Goal: Task Accomplishment & Management: Manage account settings

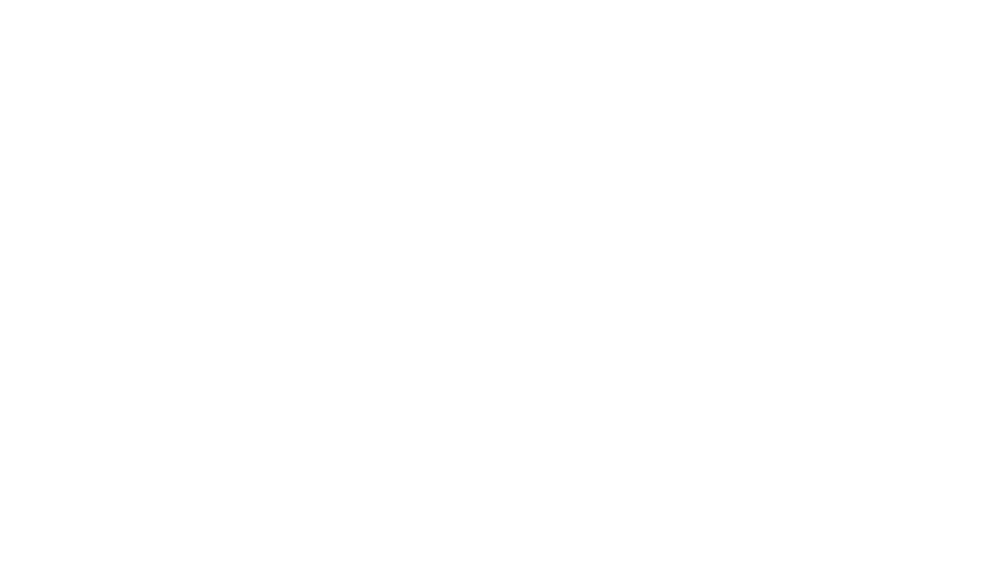
select select "bottom"
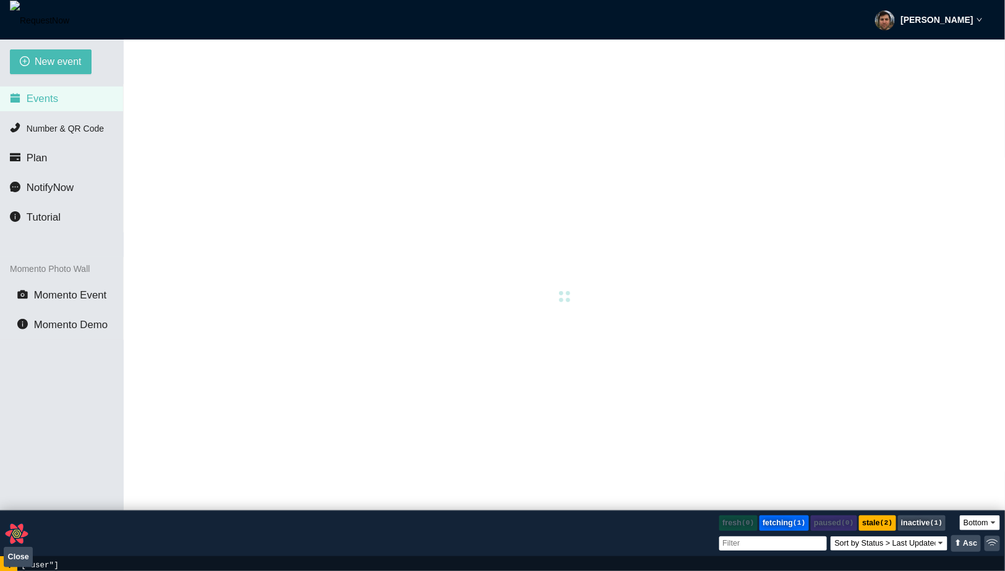
click at [915, 21] on strong "[PERSON_NAME]" at bounding box center [937, 20] width 72 height 10
click at [911, 51] on span "Profile" at bounding box center [924, 54] width 30 height 12
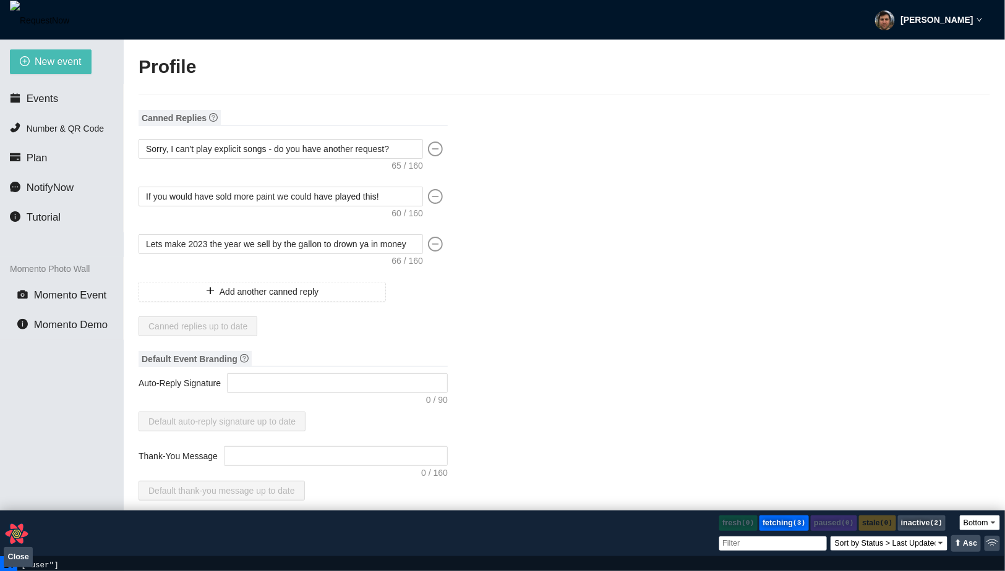
type input "[PERSON_NAME]"
type input "fadsf"
type input "DJ"
type input "[PHONE_NUMBER]"
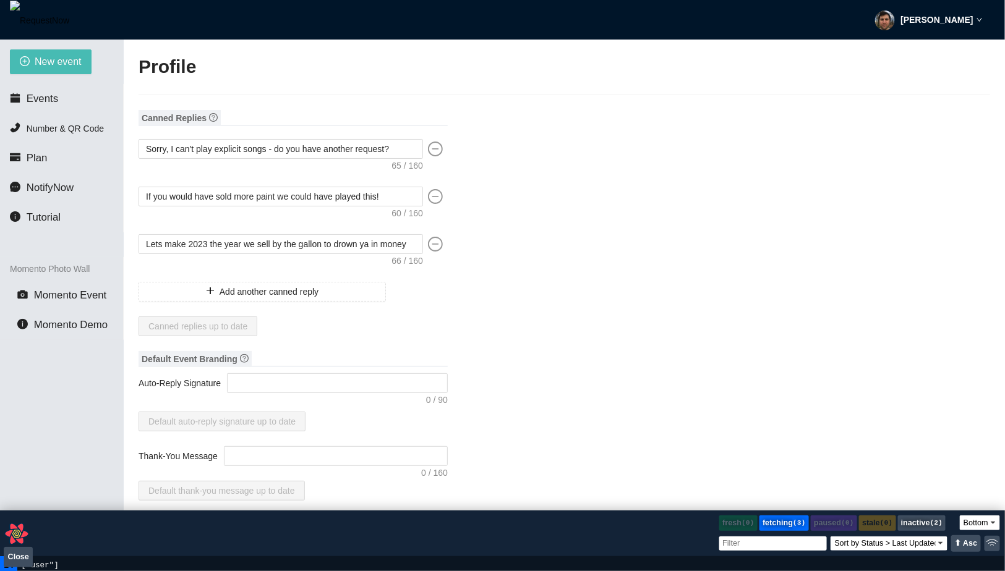
type input "[EMAIL_ADDRESS][DOMAIN_NAME]"
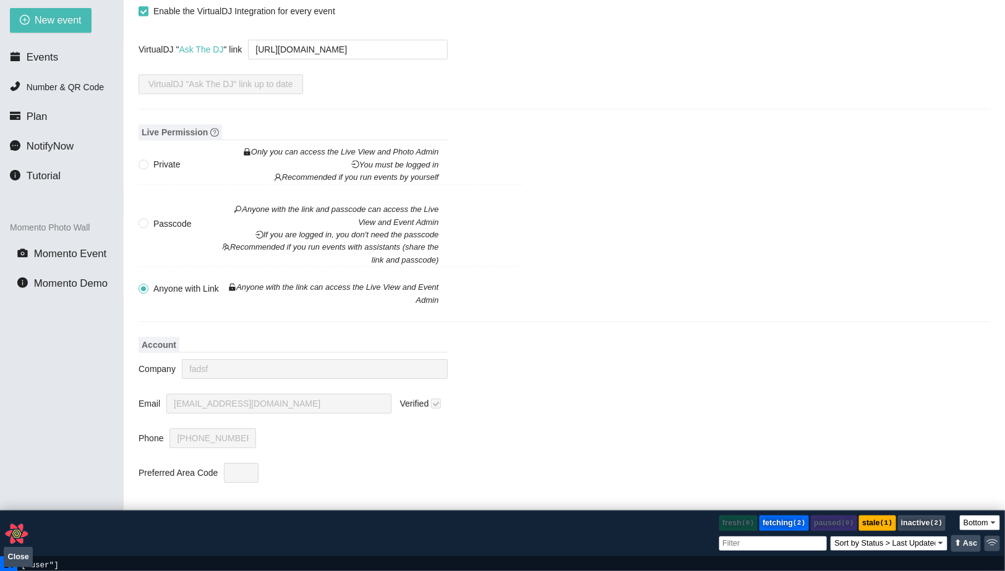
scroll to position [100, 0]
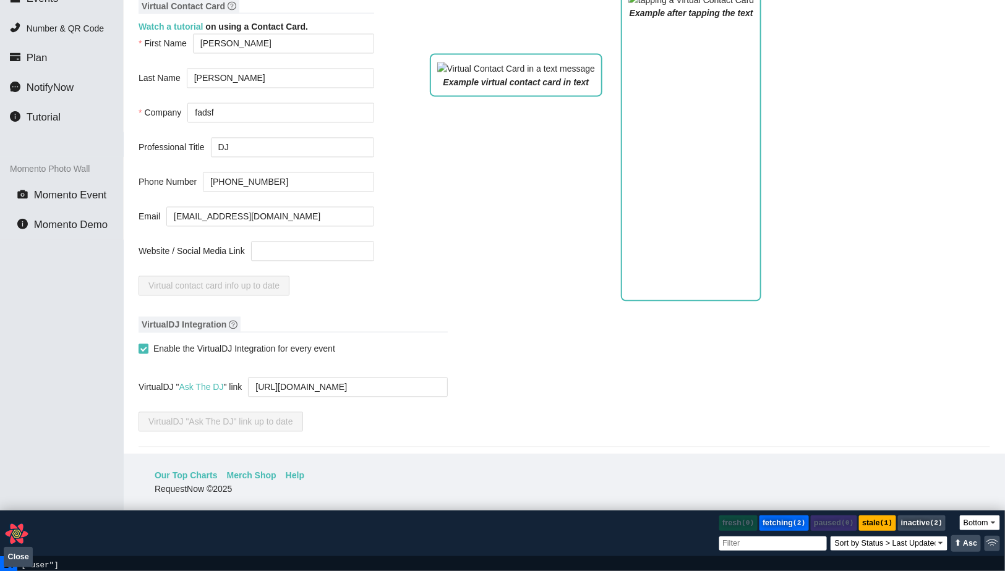
click at [173, 343] on span "Enable the VirtualDJ Integration for every event" at bounding box center [244, 350] width 192 height 14
click at [147, 344] on input "Enable the VirtualDJ Integration for every event" at bounding box center [143, 348] width 9 height 9
checkbox input "false"
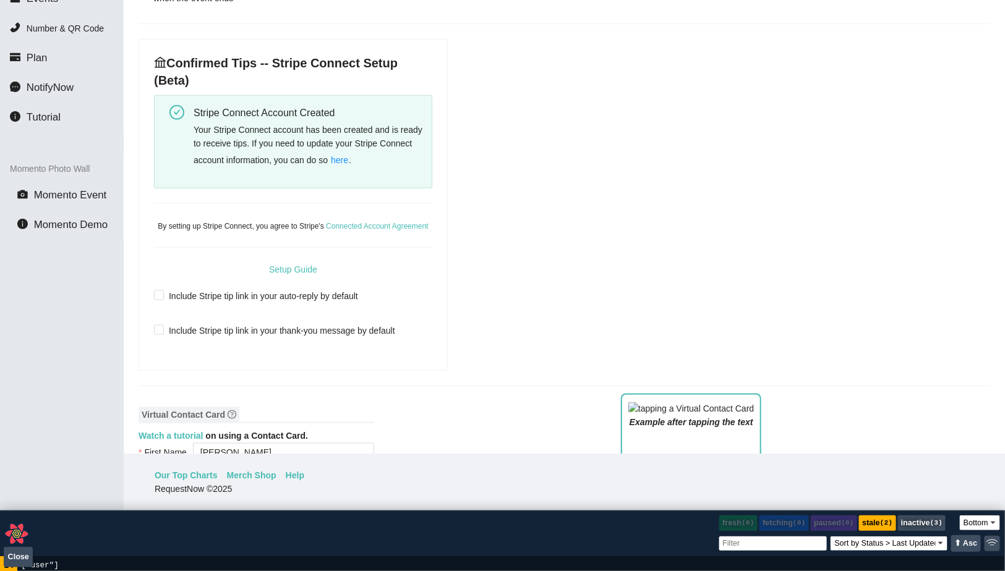
scroll to position [443, 0]
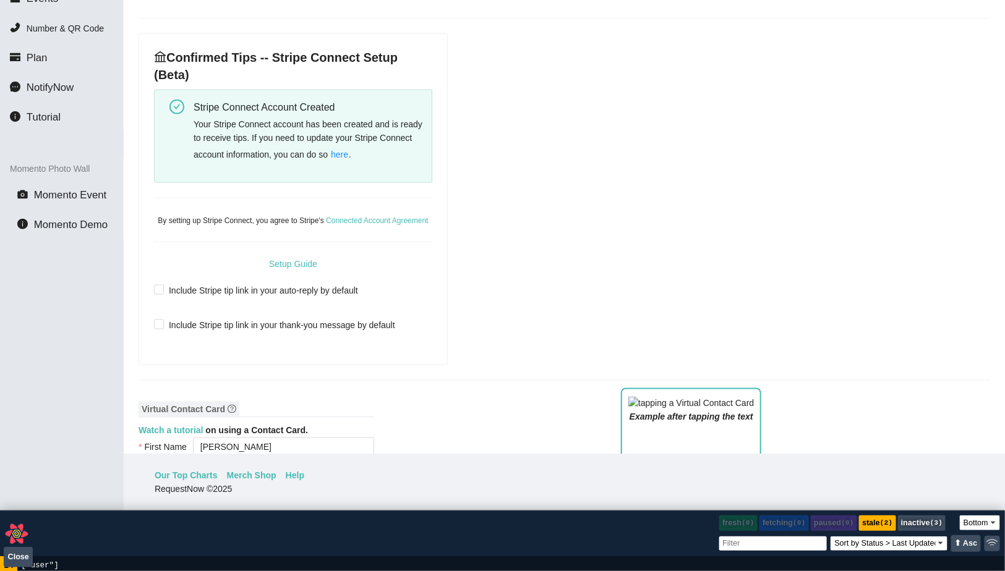
drag, startPoint x: 205, startPoint y: 72, endPoint x: 141, endPoint y: 39, distance: 72.2
click at [141, 39] on div "Confirmed Tips -- Stripe Connect Setup (Beta) Stripe Connect Account Created Yo…" at bounding box center [293, 199] width 308 height 331
copy h4 "Confirmed Tips -- Stripe Connect Setup (Beta)"
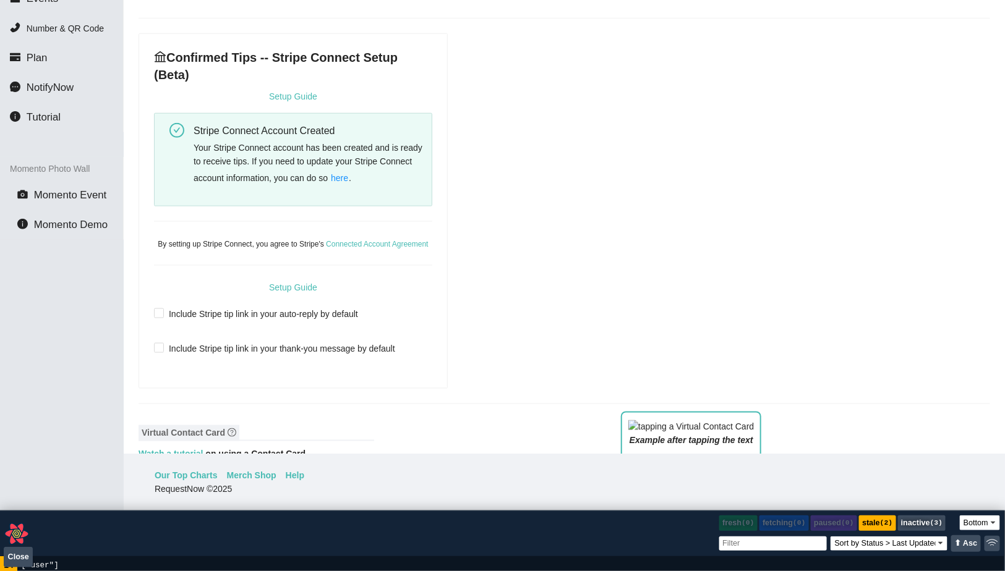
click at [383, 98] on div "Setup Guide" at bounding box center [293, 97] width 278 height 14
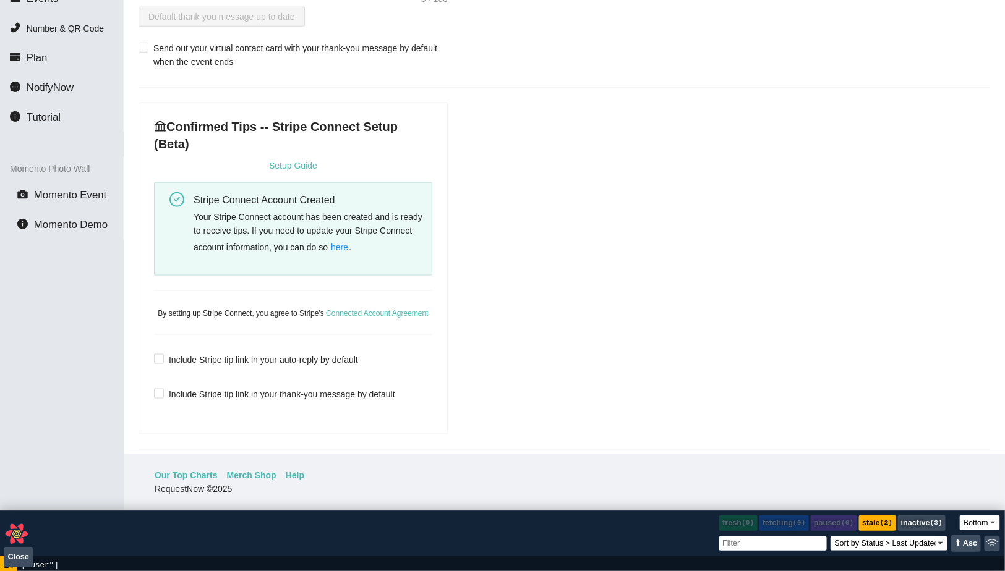
scroll to position [405, 0]
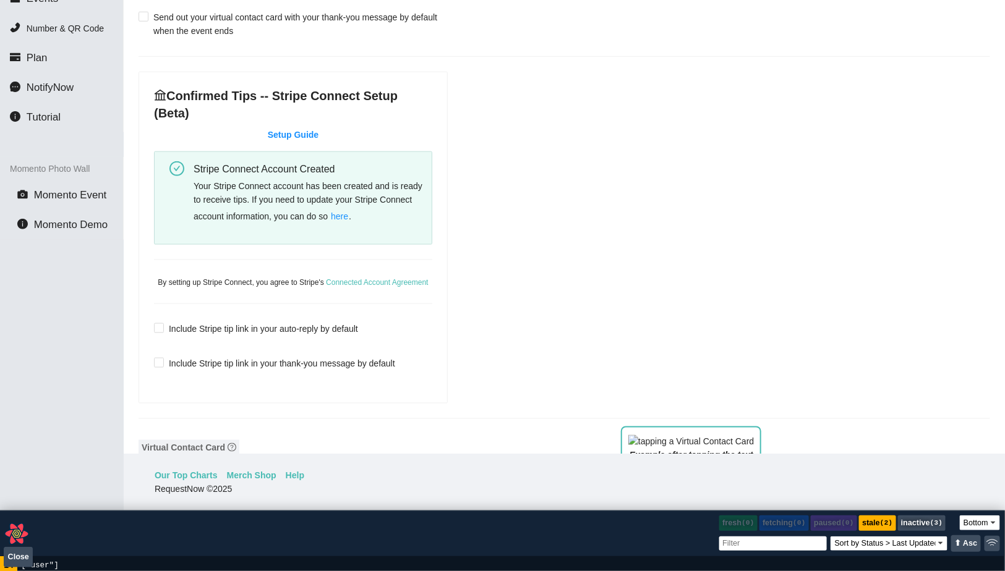
click at [306, 128] on div "Setup Guide" at bounding box center [293, 135] width 278 height 14
click at [304, 135] on link "Setup Guide" at bounding box center [293, 135] width 51 height 10
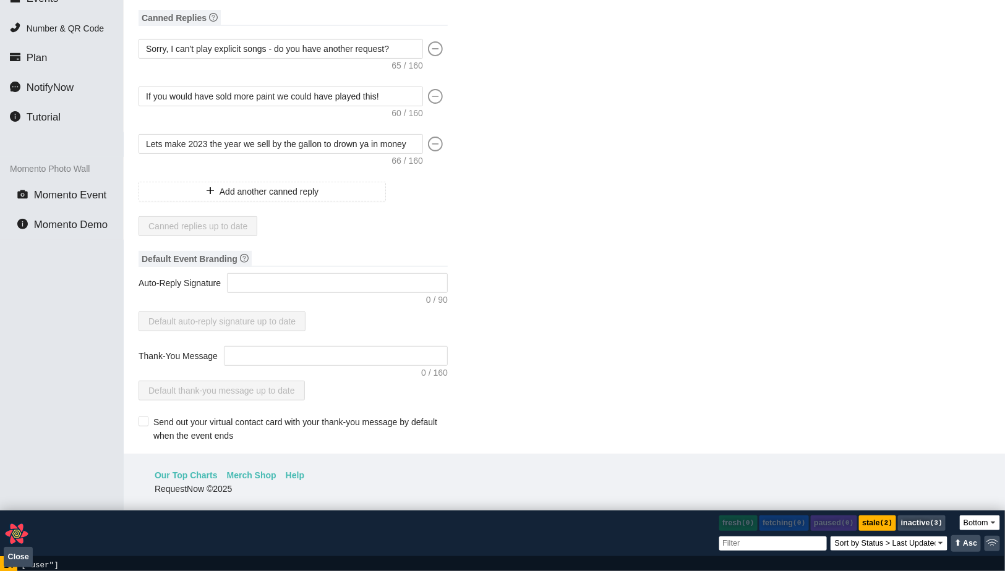
scroll to position [0, 0]
